Goal: Book appointment/travel/reservation

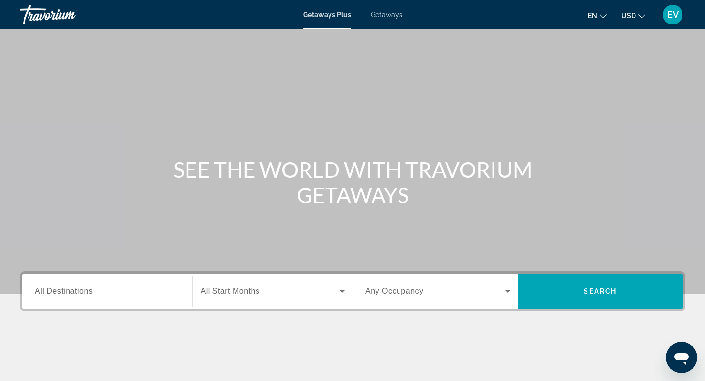
click at [380, 12] on span "Getaways" at bounding box center [387, 15] width 32 height 8
click at [132, 299] on div "Search widget" at bounding box center [107, 292] width 145 height 28
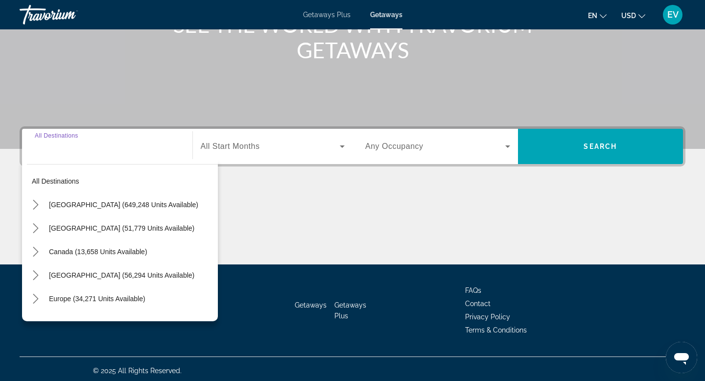
scroll to position [148, 0]
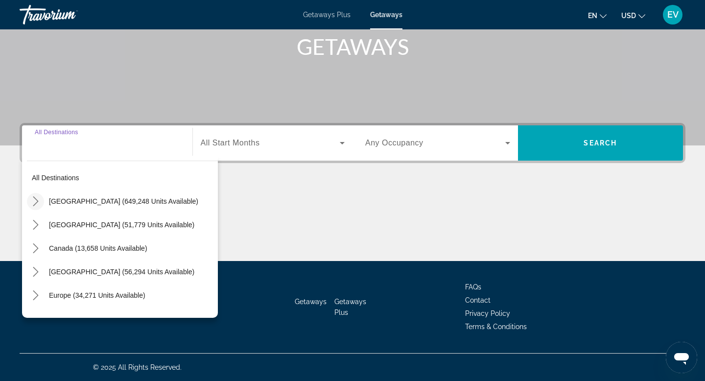
click at [36, 199] on icon "Toggle United States (649,248 units available) submenu" at bounding box center [36, 201] width 10 height 10
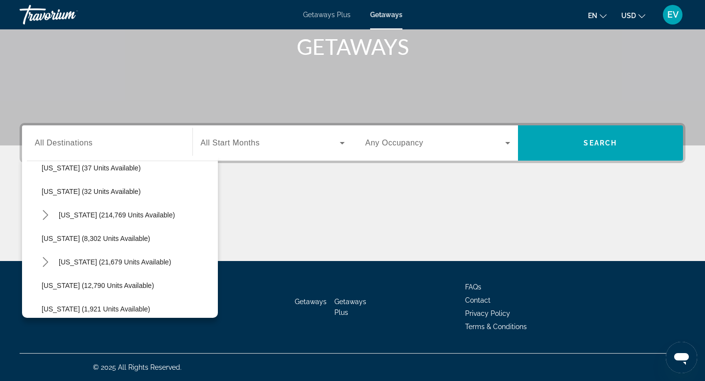
scroll to position [163, 0]
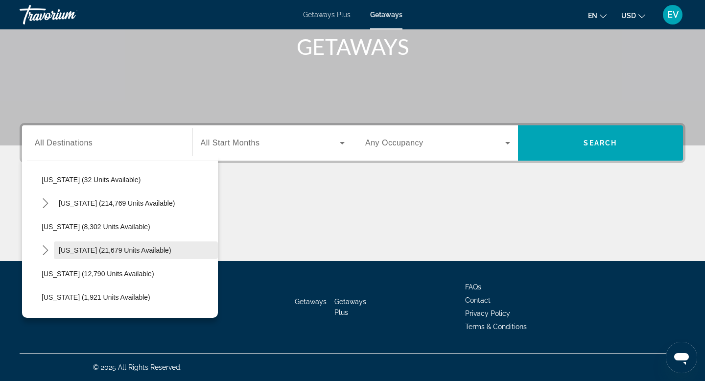
click at [109, 249] on span "[US_STATE] (21,679 units available)" at bounding box center [115, 250] width 113 height 8
type input "**********"
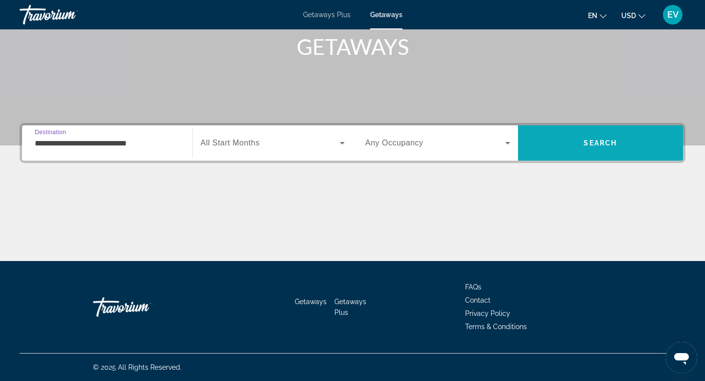
click at [581, 151] on span "Search" at bounding box center [600, 142] width 165 height 23
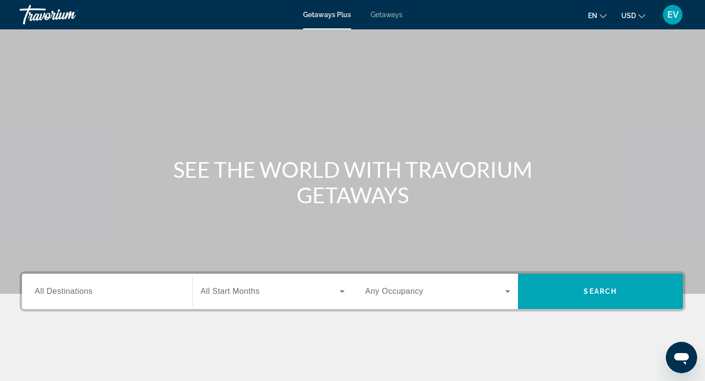
click at [393, 15] on span "Getaways" at bounding box center [387, 15] width 32 height 8
click at [122, 287] on input "Destination All Destinations" at bounding box center [107, 292] width 145 height 12
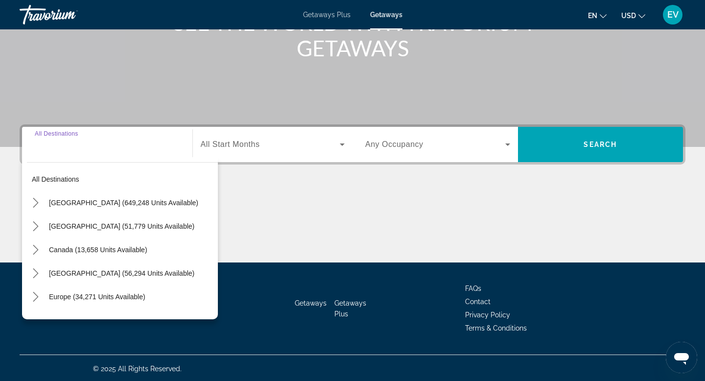
scroll to position [148, 0]
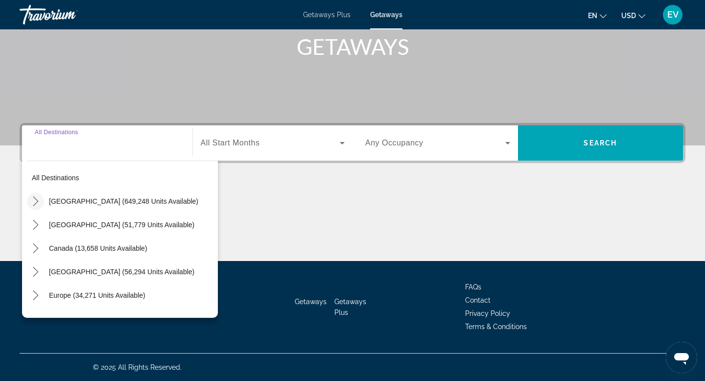
click at [38, 203] on icon "Toggle United States (649,248 units available) submenu" at bounding box center [36, 201] width 10 height 10
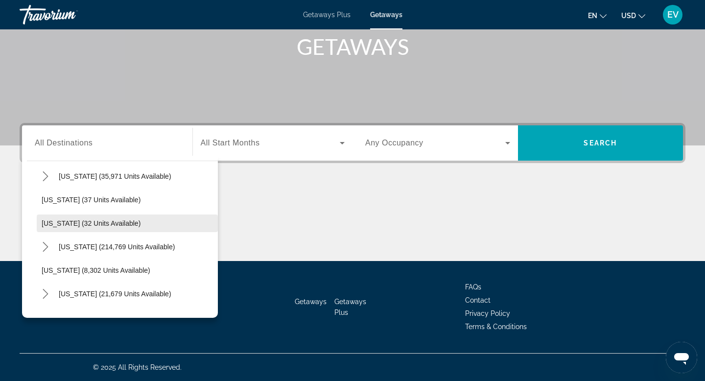
scroll to position [127, 0]
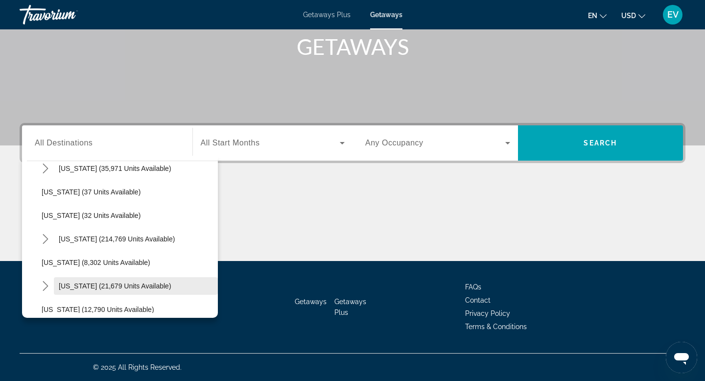
click at [113, 290] on span "Select destination: Hawaii (21,679 units available)" at bounding box center [136, 285] width 164 height 23
type input "**********"
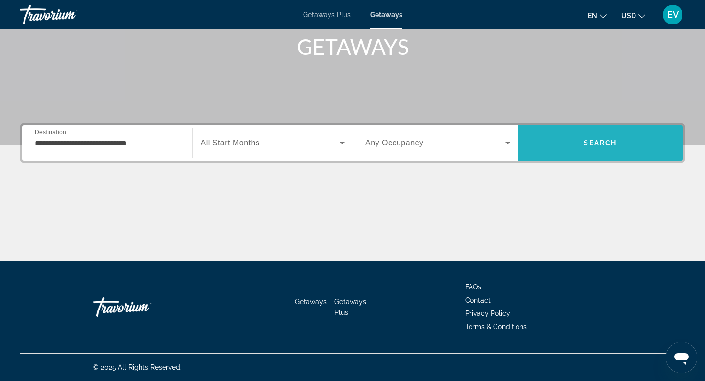
click at [576, 141] on span "Search" at bounding box center [600, 142] width 165 height 23
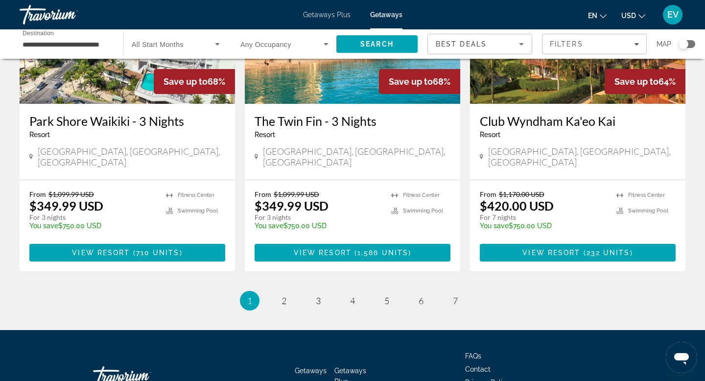
scroll to position [1262, 0]
